Goal: Task Accomplishment & Management: Use online tool/utility

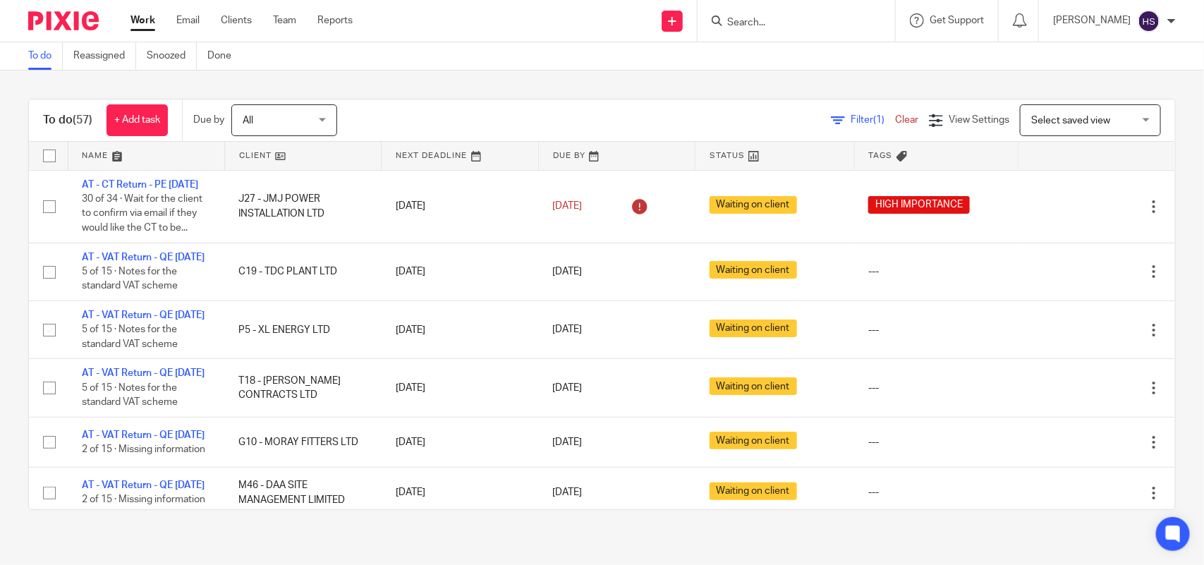
scroll to position [558, 0]
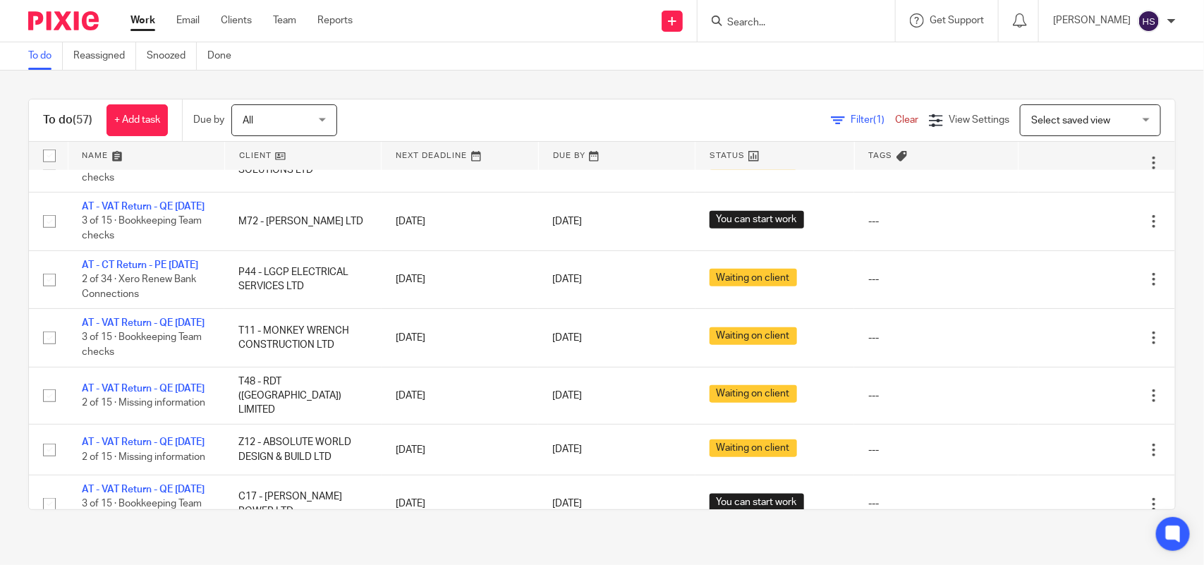
click at [140, 19] on link "Work" at bounding box center [142, 20] width 25 height 14
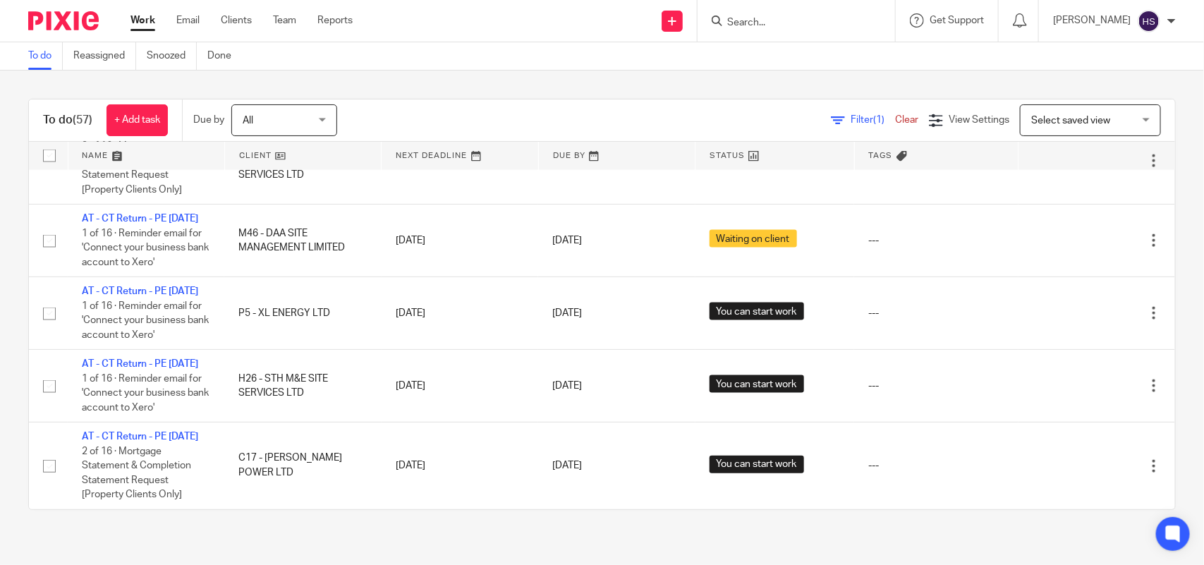
scroll to position [4141, 0]
click at [141, 18] on link "Work" at bounding box center [142, 20] width 25 height 14
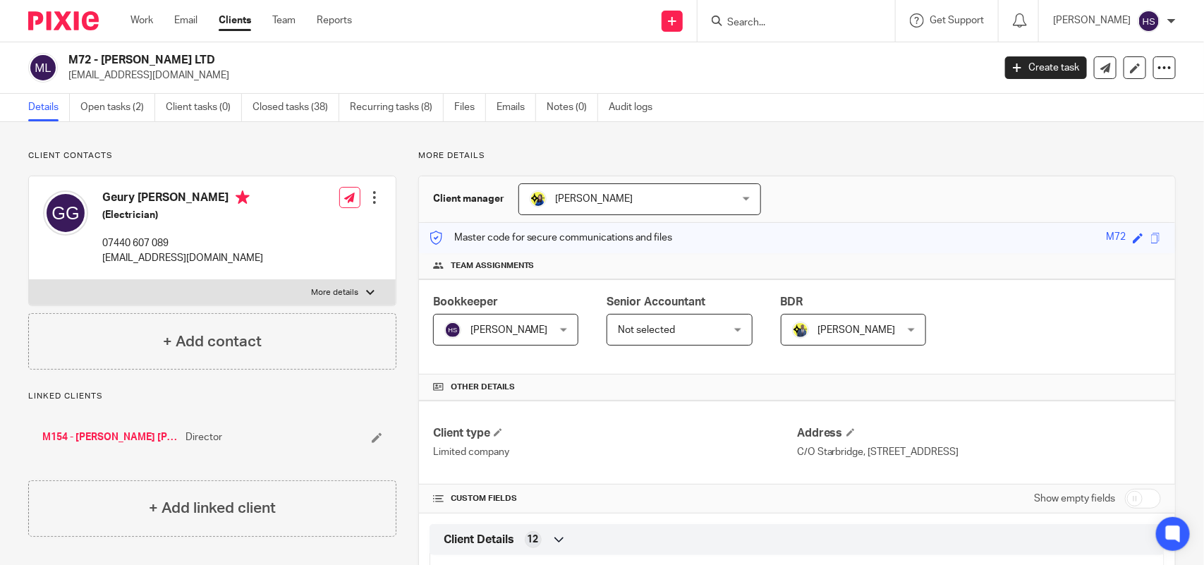
click at [763, 18] on input "Search" at bounding box center [789, 23] width 127 height 13
click at [130, 102] on link "Open tasks (2)" at bounding box center [117, 108] width 75 height 28
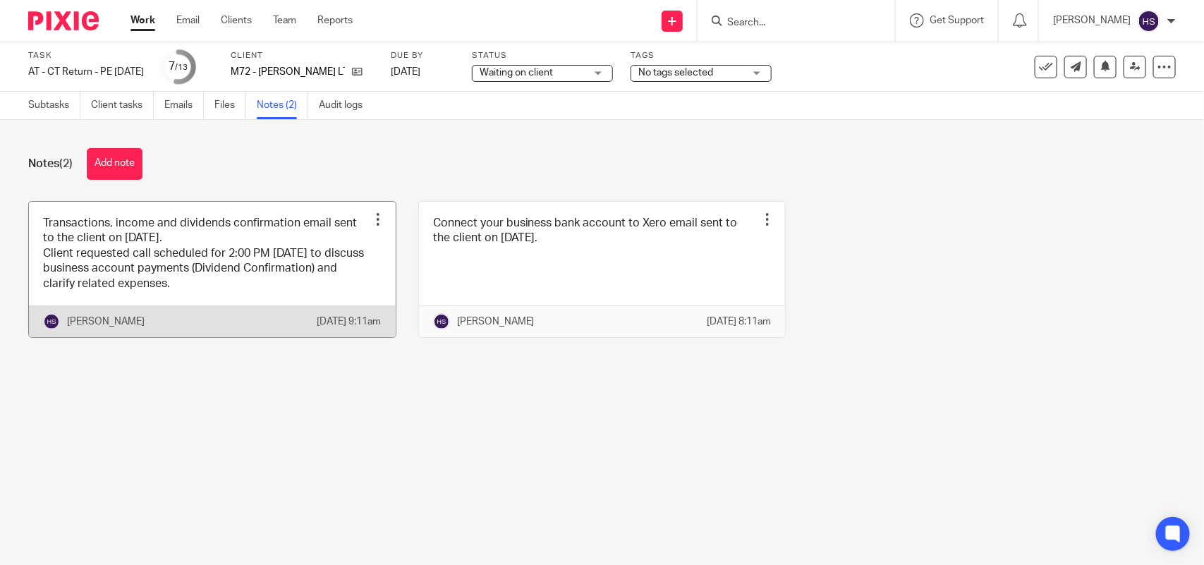
click at [250, 269] on link at bounding box center [212, 269] width 367 height 135
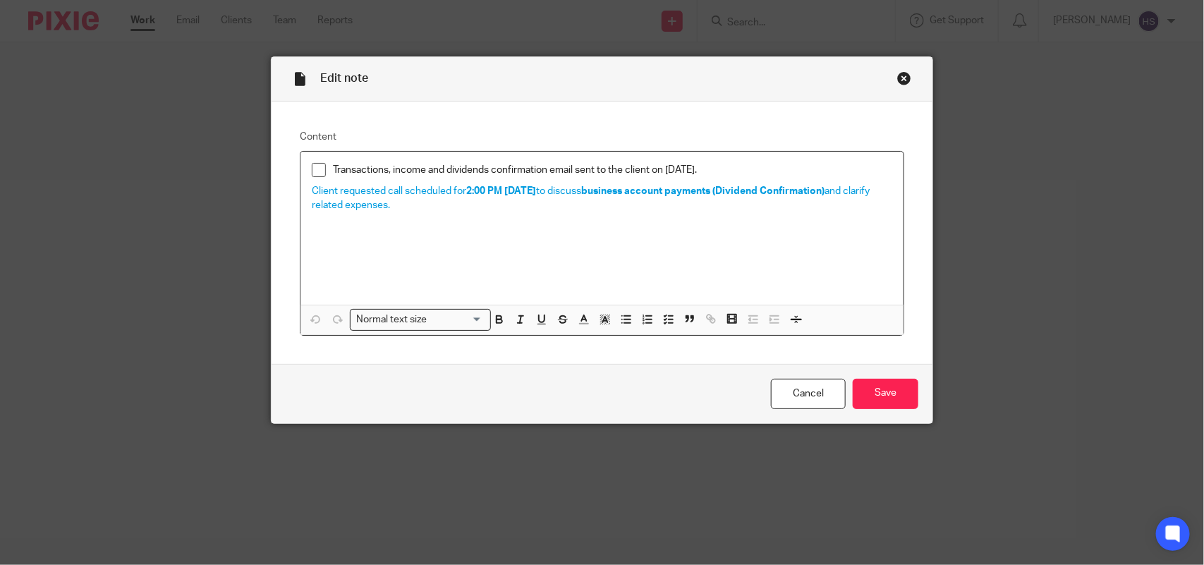
click at [897, 83] on div "Close this dialog window" at bounding box center [904, 78] width 14 height 14
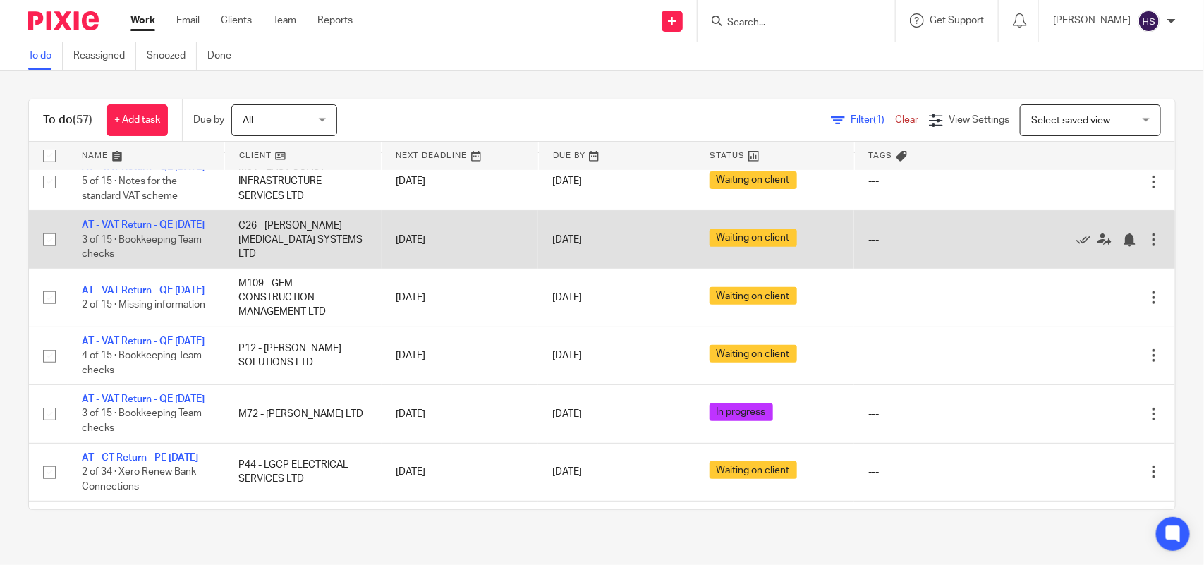
scroll to position [381, 0]
